Goal: Find specific page/section: Find specific page/section

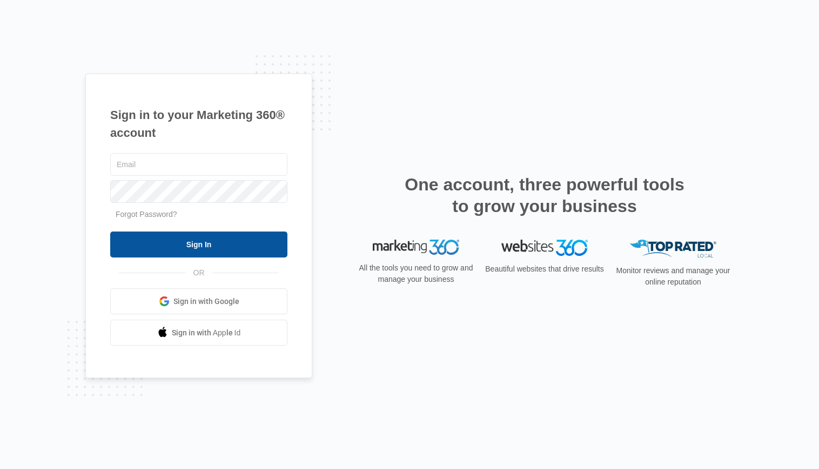
type input "Eric.Shen@unitedhyd.com"
click at [195, 249] on input "Sign In" at bounding box center [198, 244] width 177 height 26
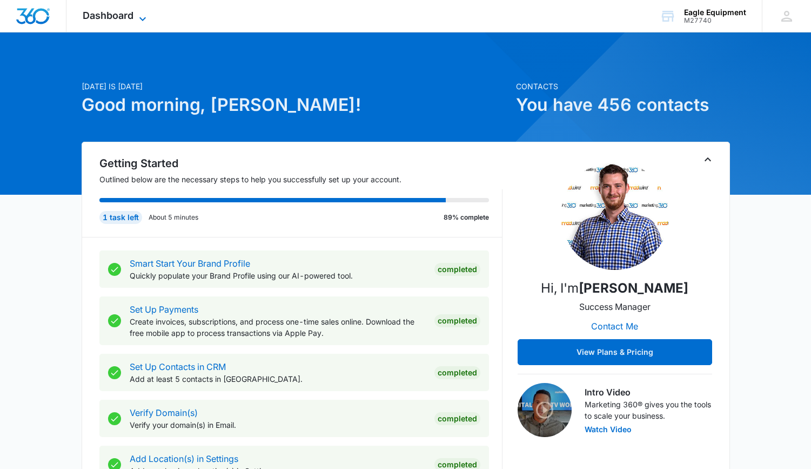
click at [139, 15] on icon at bounding box center [142, 18] width 13 height 13
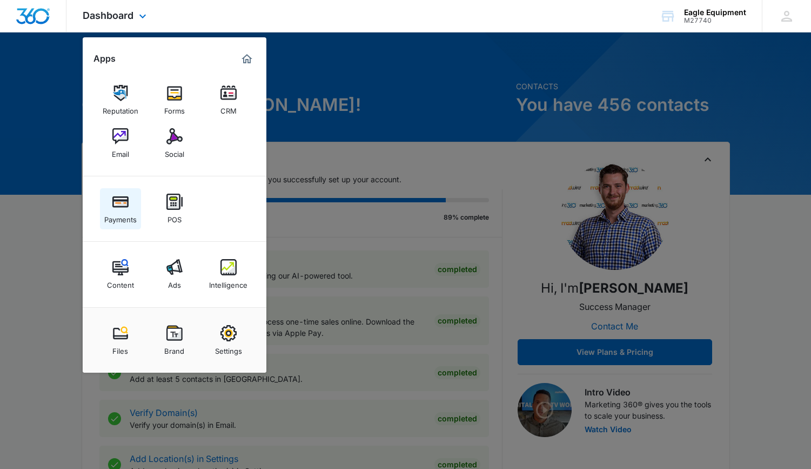
click at [124, 211] on div "Payments" at bounding box center [120, 217] width 32 height 14
